Goal: Task Accomplishment & Management: Manage account settings

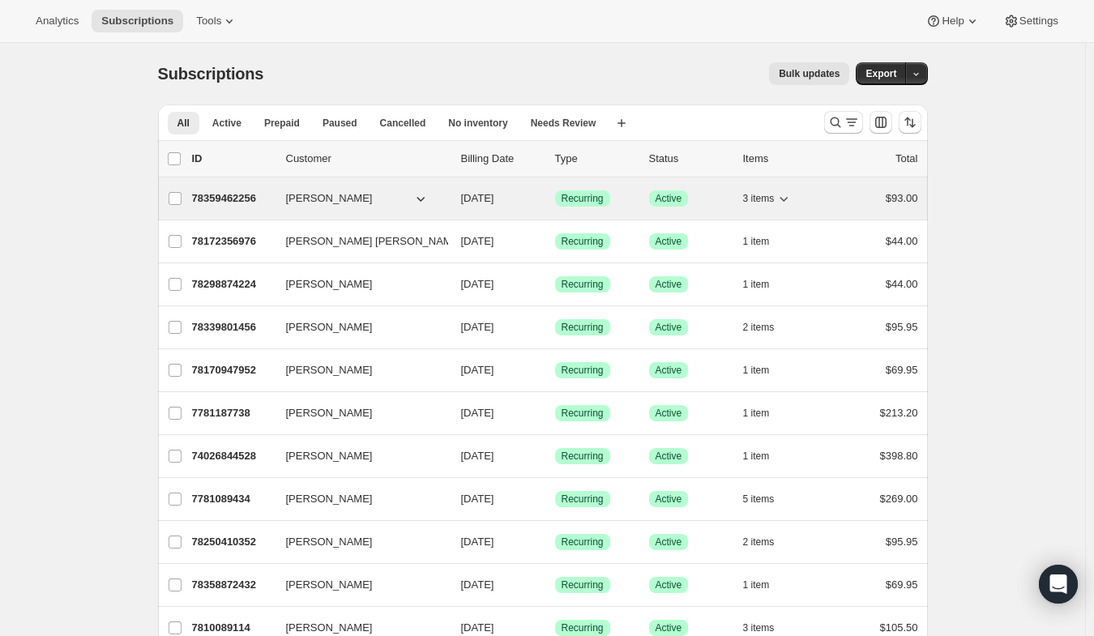
click at [791, 198] on icon "button" at bounding box center [783, 198] width 16 height 16
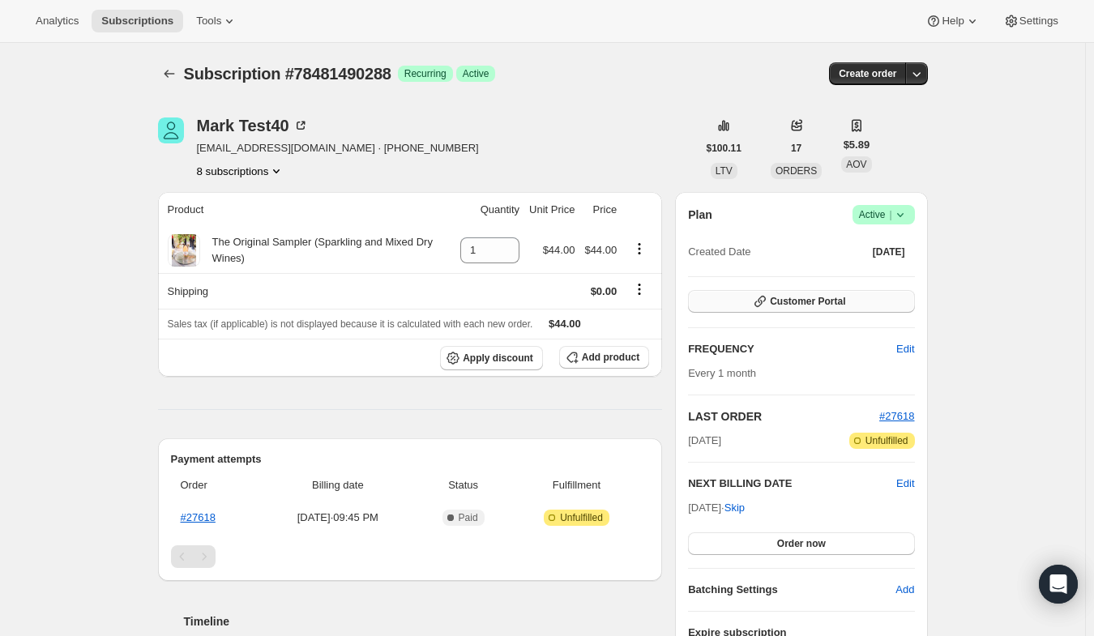
click at [778, 301] on span "Customer Portal" at bounding box center [807, 301] width 75 height 13
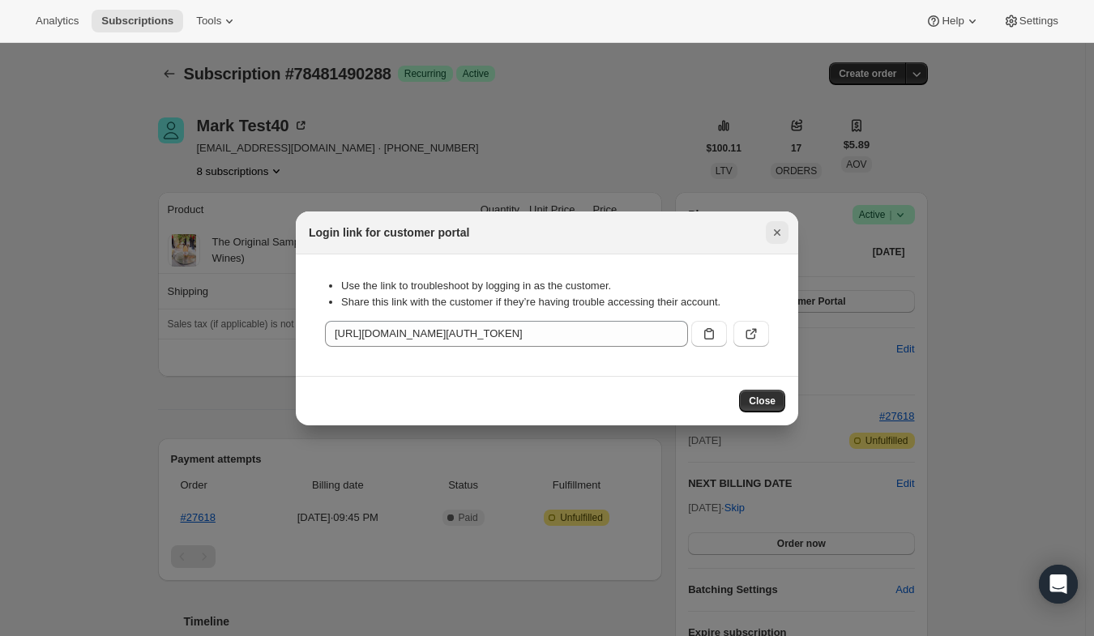
click at [774, 231] on icon "Close" at bounding box center [777, 232] width 6 height 6
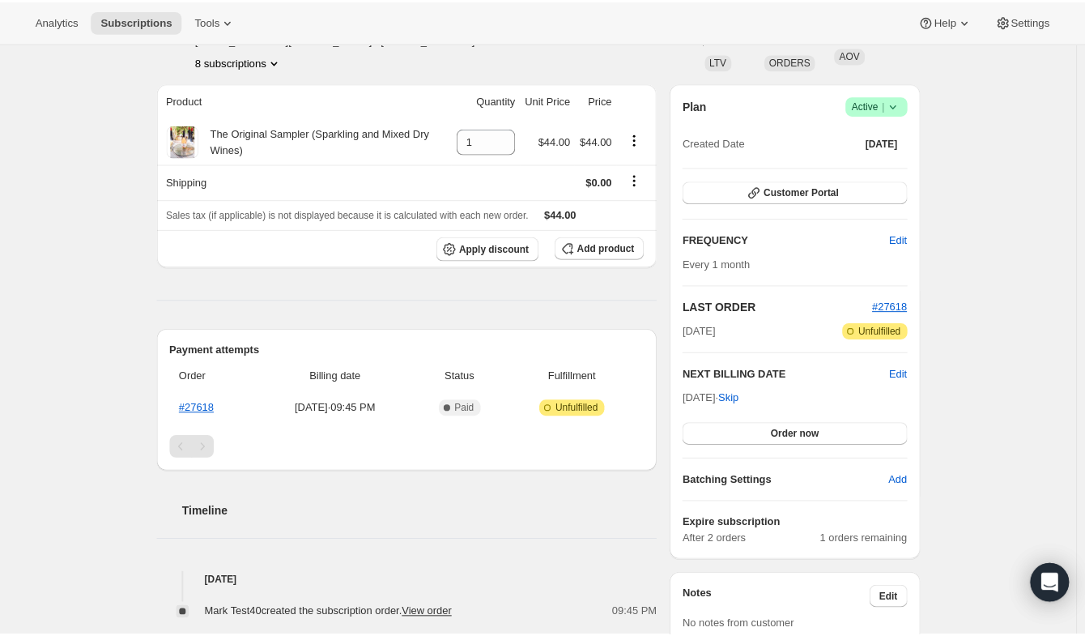
scroll to position [112, 0]
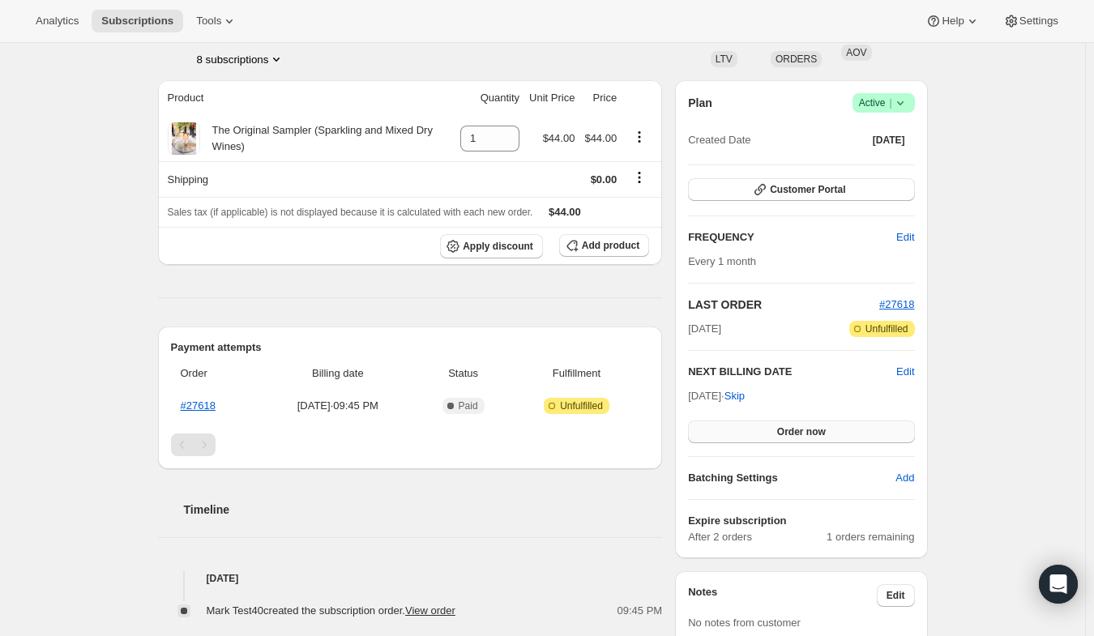
click at [807, 430] on span "Order now" at bounding box center [801, 431] width 49 height 13
click at [807, 426] on span "Click to confirm" at bounding box center [801, 431] width 74 height 13
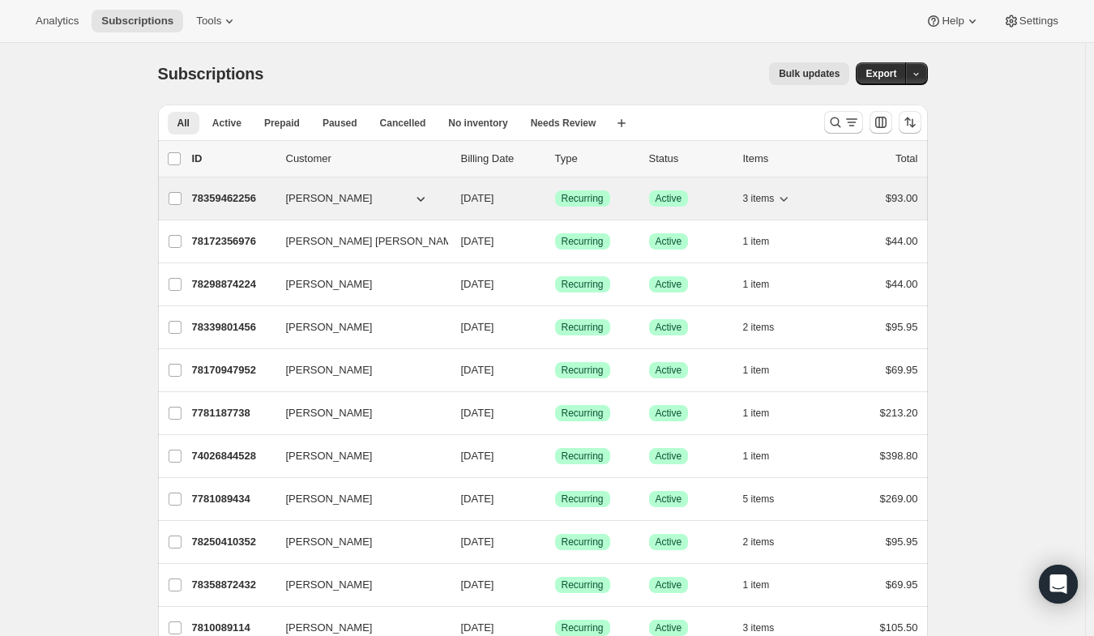
click at [245, 198] on p "78359462256" at bounding box center [232, 198] width 81 height 16
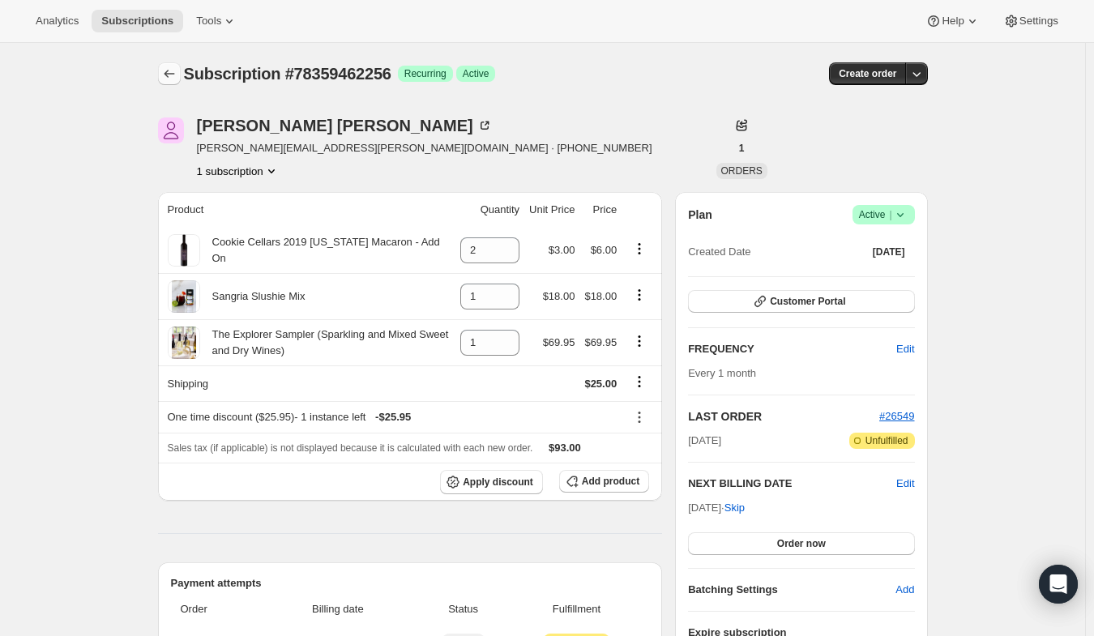
click at [172, 69] on icon "Subscriptions" at bounding box center [169, 74] width 16 height 16
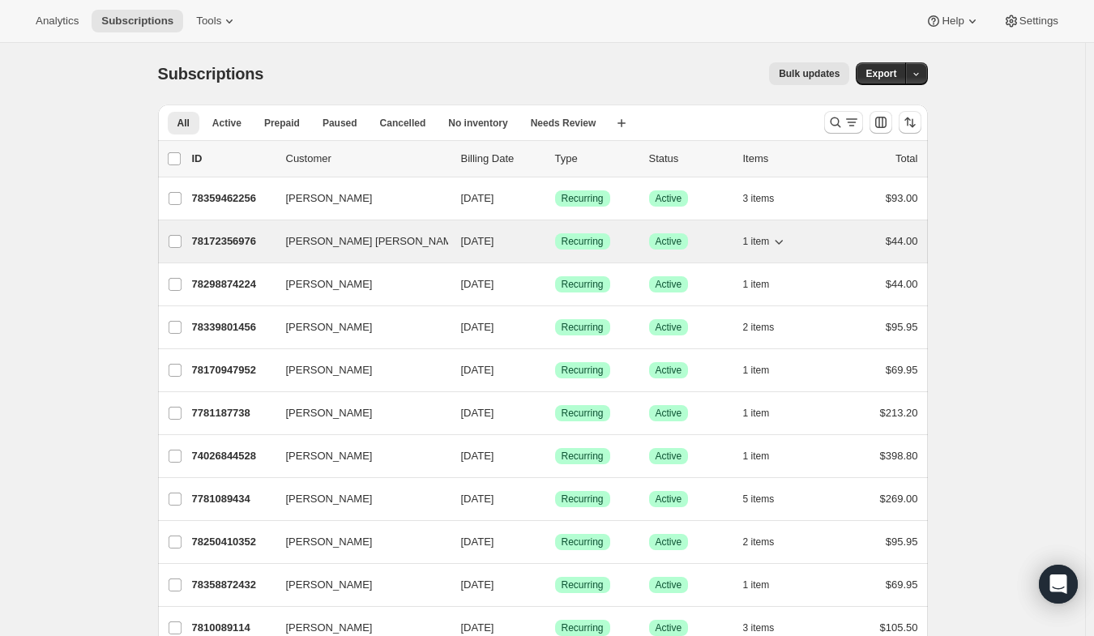
click at [229, 241] on p "78172356976" at bounding box center [232, 241] width 81 height 16
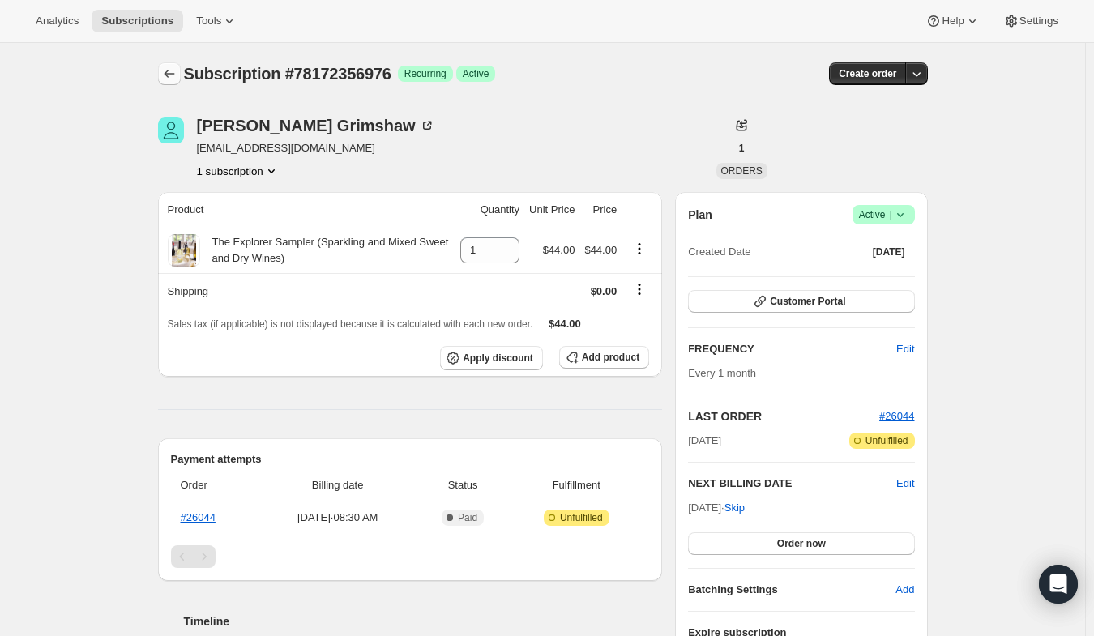
click at [174, 66] on icon "Subscriptions" at bounding box center [169, 74] width 16 height 16
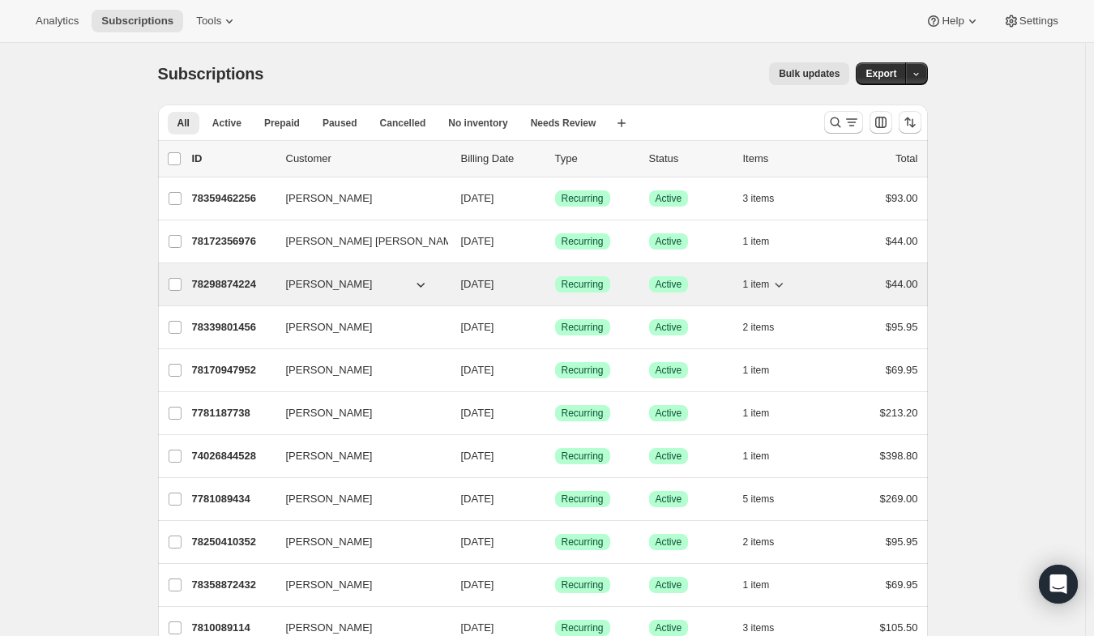
click at [322, 286] on span "[PERSON_NAME]" at bounding box center [329, 284] width 87 height 16
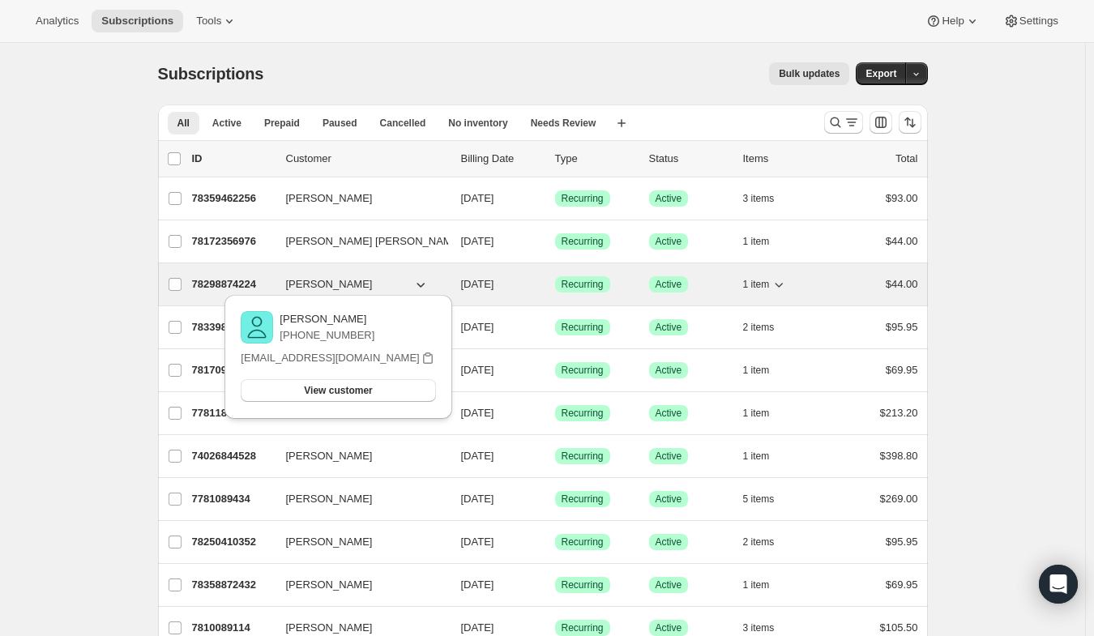
click at [245, 281] on p "78298874224" at bounding box center [232, 284] width 81 height 16
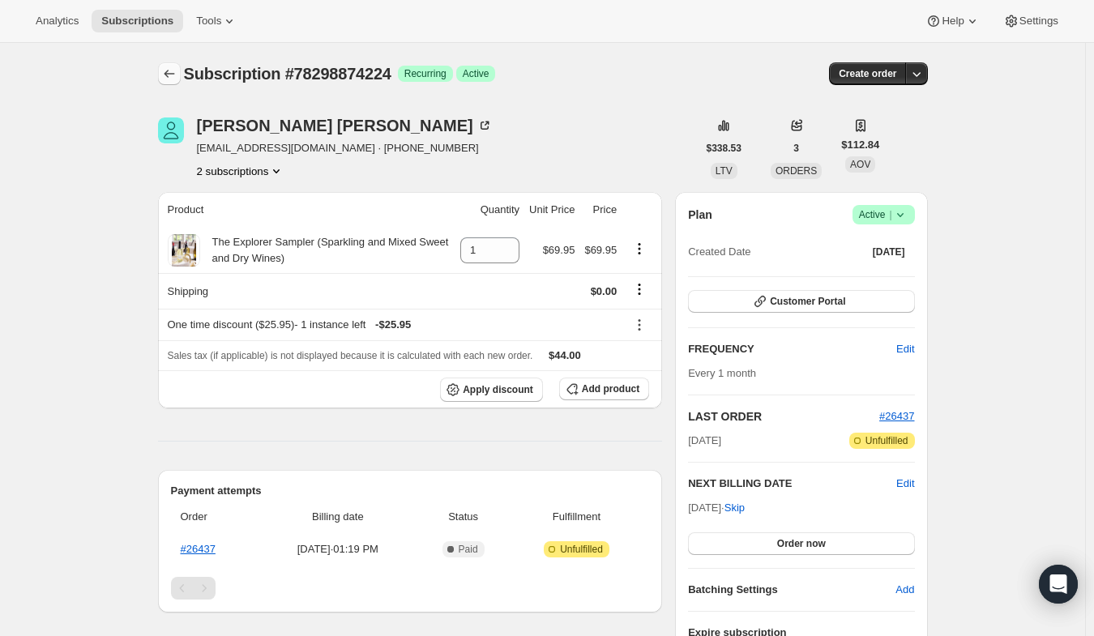
click at [177, 70] on icon "Subscriptions" at bounding box center [169, 74] width 16 height 16
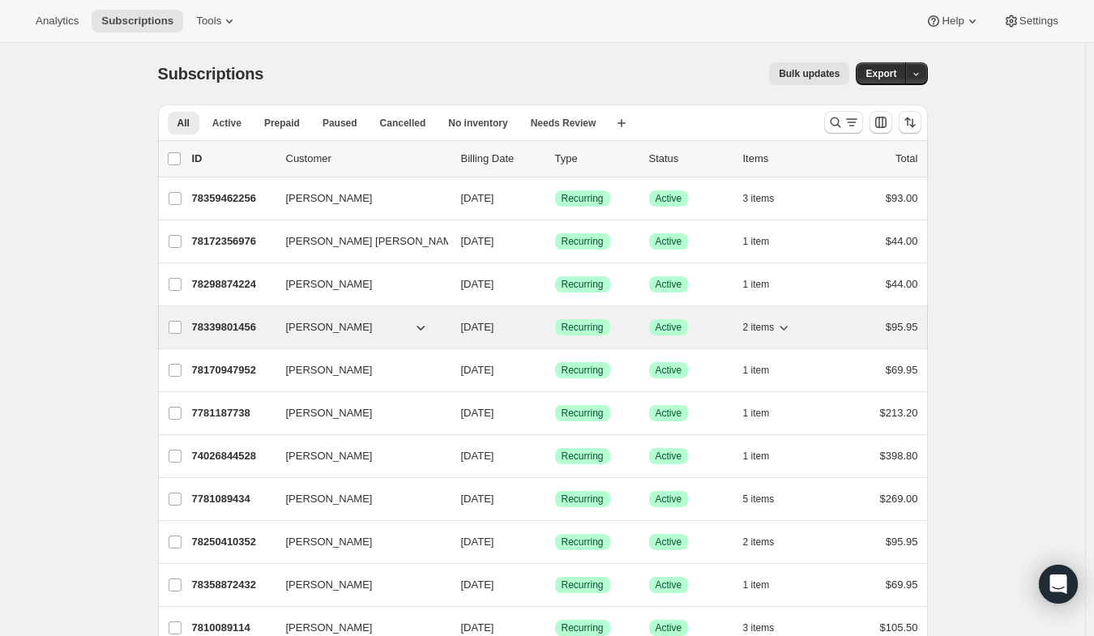
click at [251, 322] on p "78339801456" at bounding box center [232, 327] width 81 height 16
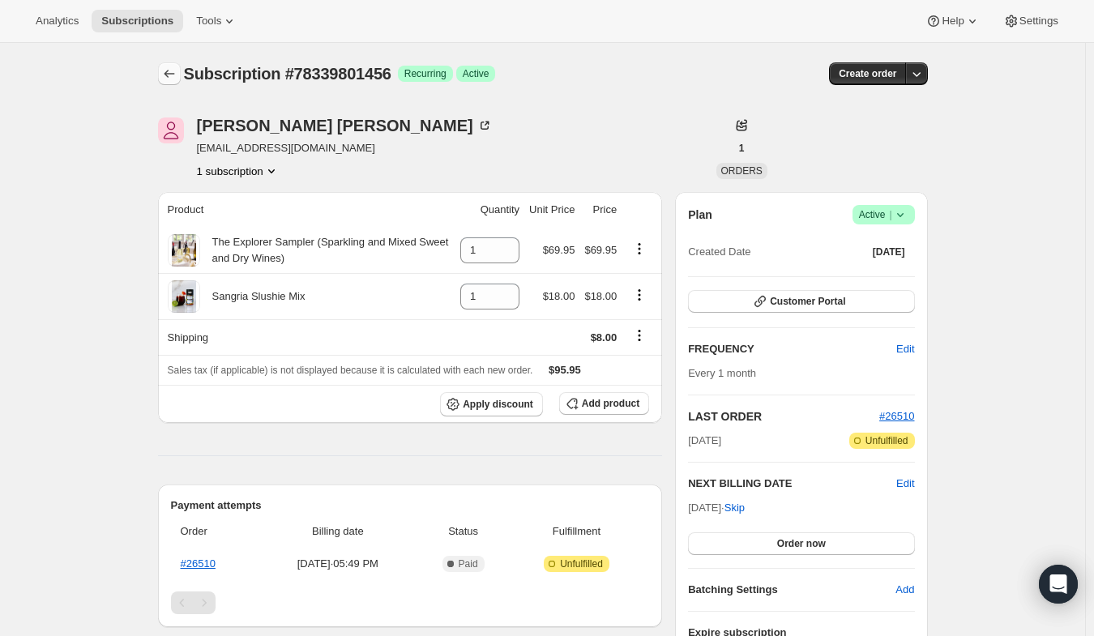
click at [170, 76] on icon "Subscriptions" at bounding box center [169, 74] width 16 height 16
